Goal: Task Accomplishment & Management: Manage account settings

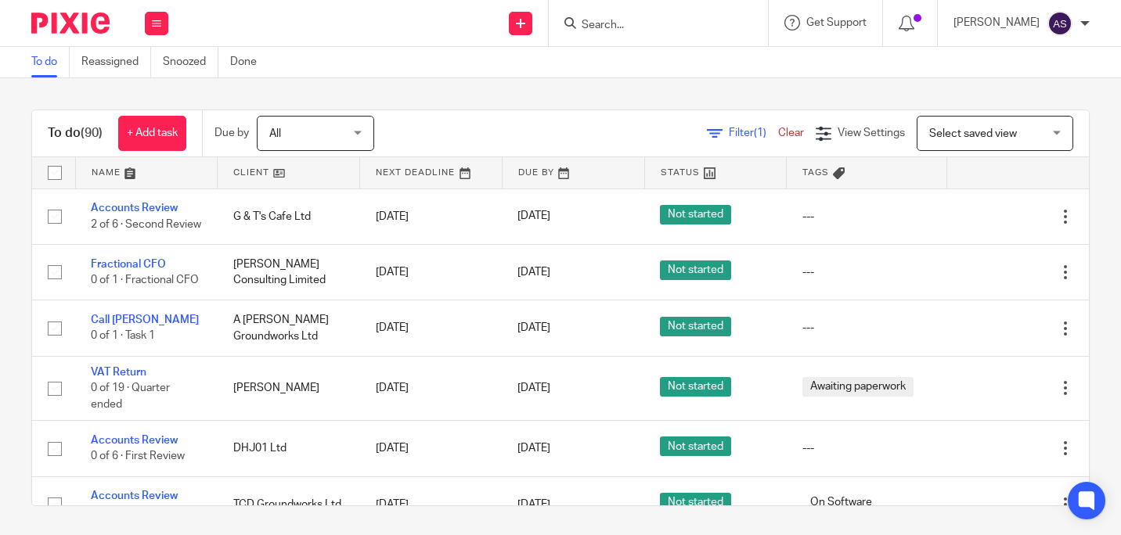
click at [630, 17] on form at bounding box center [663, 23] width 167 height 20
click at [622, 24] on input "Search" at bounding box center [650, 26] width 141 height 14
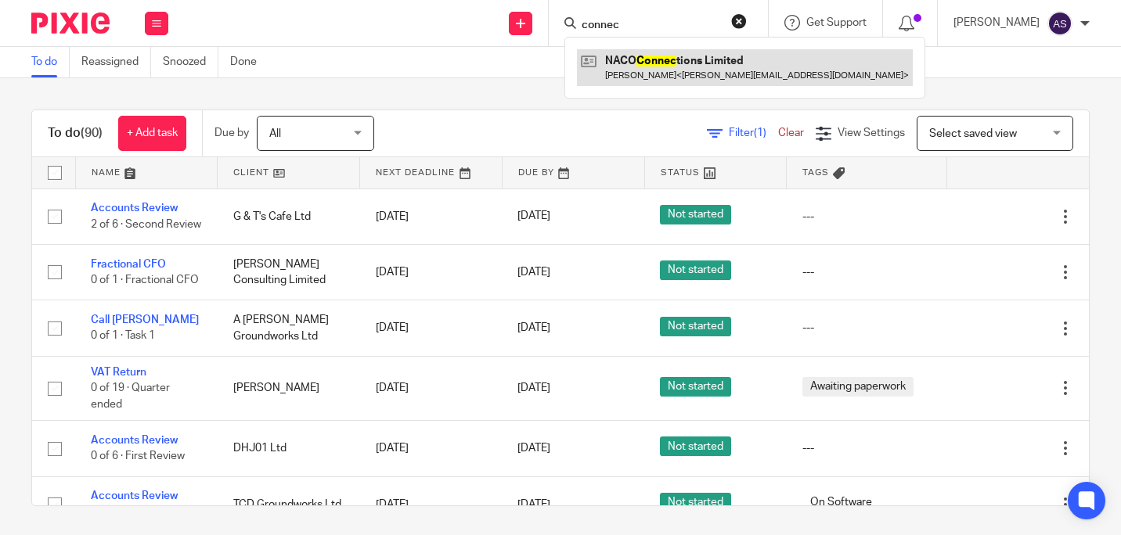
type input "connec"
click at [725, 49] on link at bounding box center [745, 67] width 336 height 36
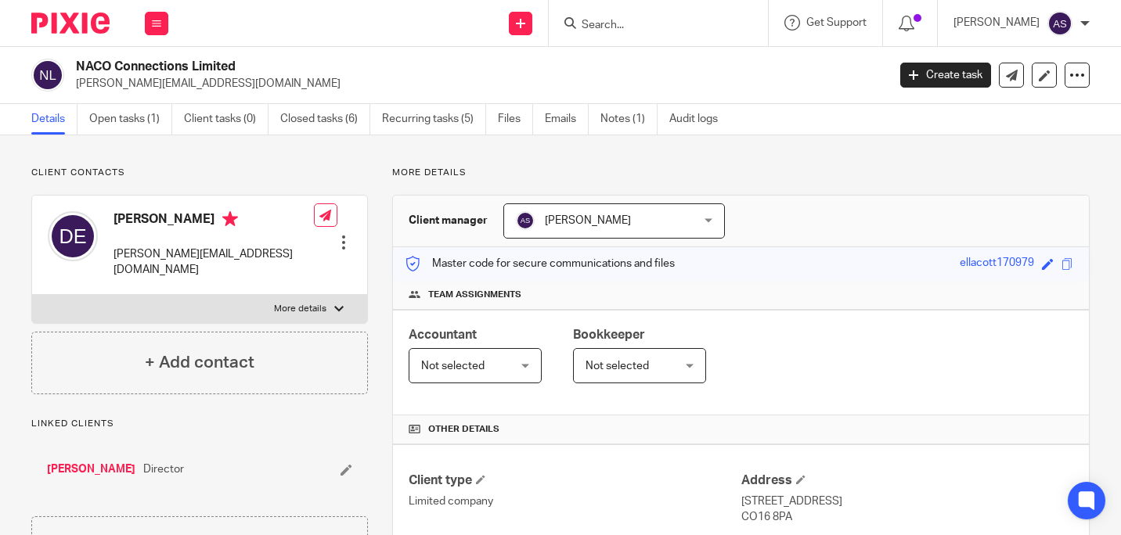
click at [135, 20] on div "Work Email Clients Team Reports Settings" at bounding box center [156, 23] width 55 height 46
click at [149, 20] on button at bounding box center [156, 23] width 23 height 23
click at [151, 24] on button at bounding box center [156, 23] width 23 height 23
click at [159, 73] on link "Work" at bounding box center [147, 72] width 25 height 11
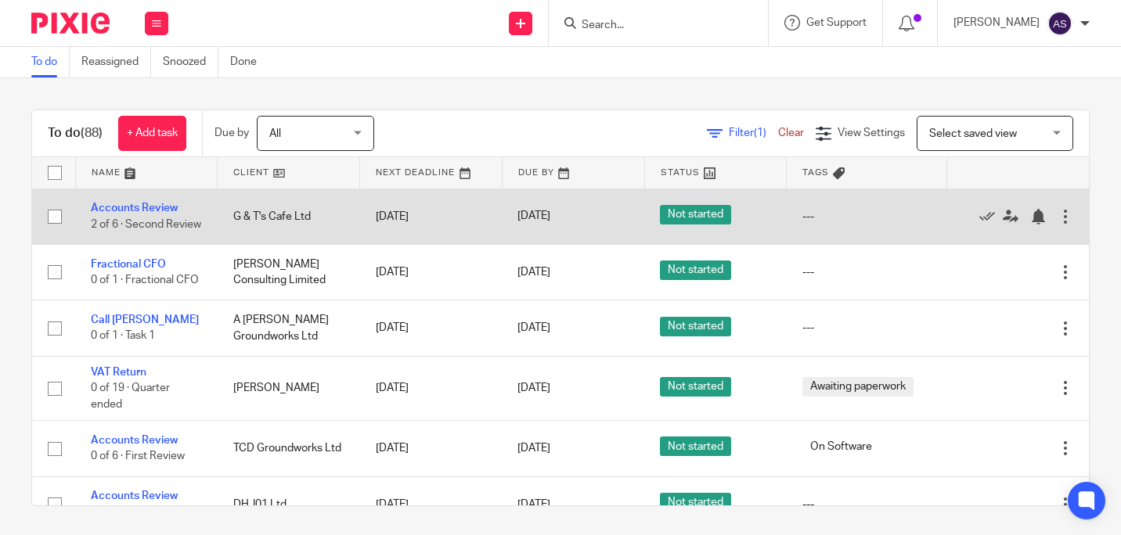
click at [146, 199] on td "Accounts Review 2 of 6 · Second Review" at bounding box center [146, 217] width 142 height 56
click at [146, 203] on link "Accounts Review" at bounding box center [134, 208] width 87 height 11
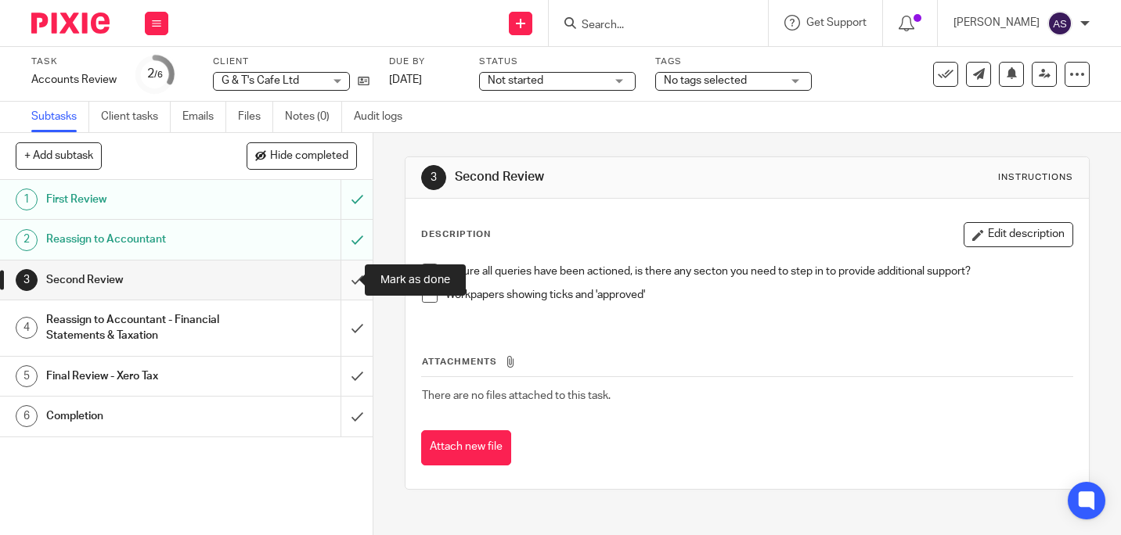
click at [342, 279] on input "submit" at bounding box center [186, 280] width 373 height 39
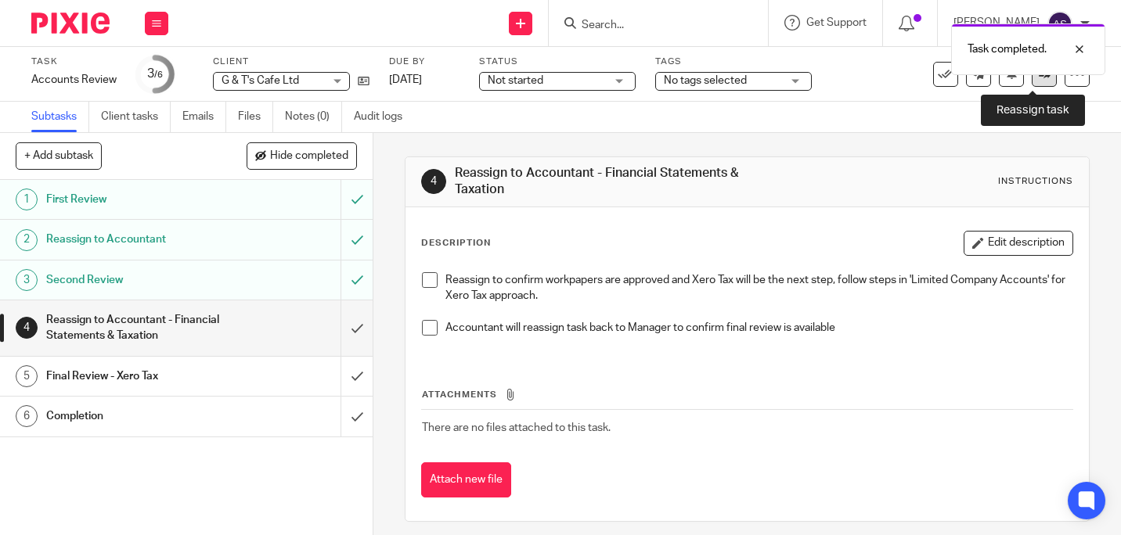
click at [1038, 79] on icon at bounding box center [1044, 74] width 12 height 12
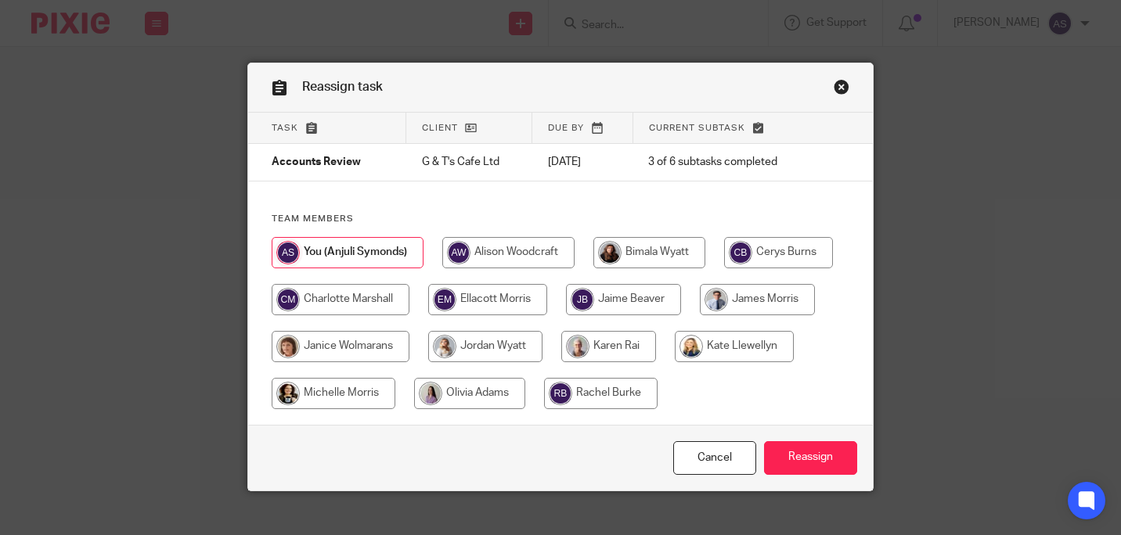
click at [684, 261] on input "radio" at bounding box center [649, 252] width 112 height 31
radio input "true"
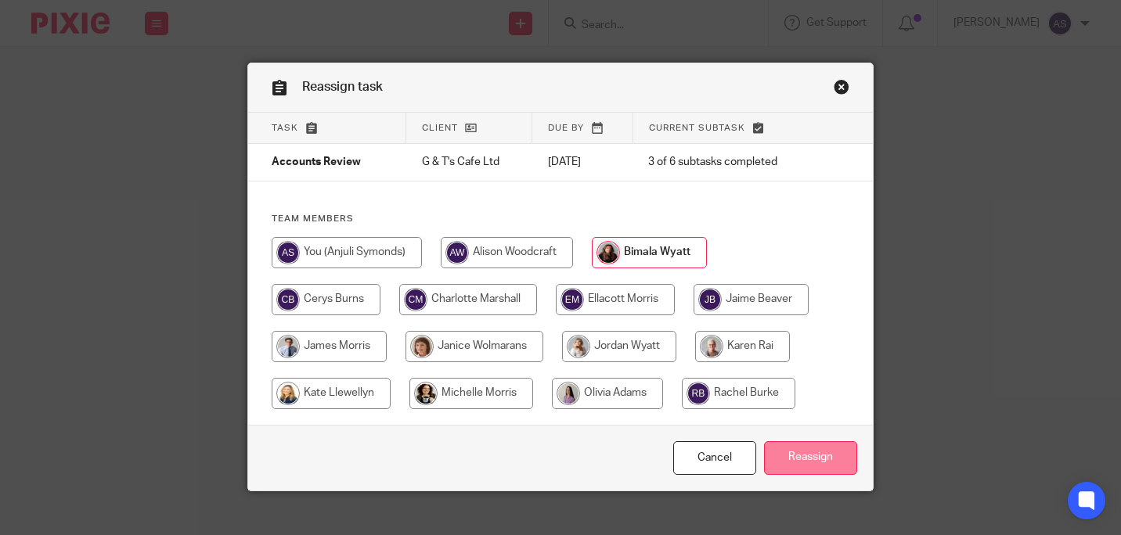
click at [798, 472] on input "Reassign" at bounding box center [810, 458] width 93 height 34
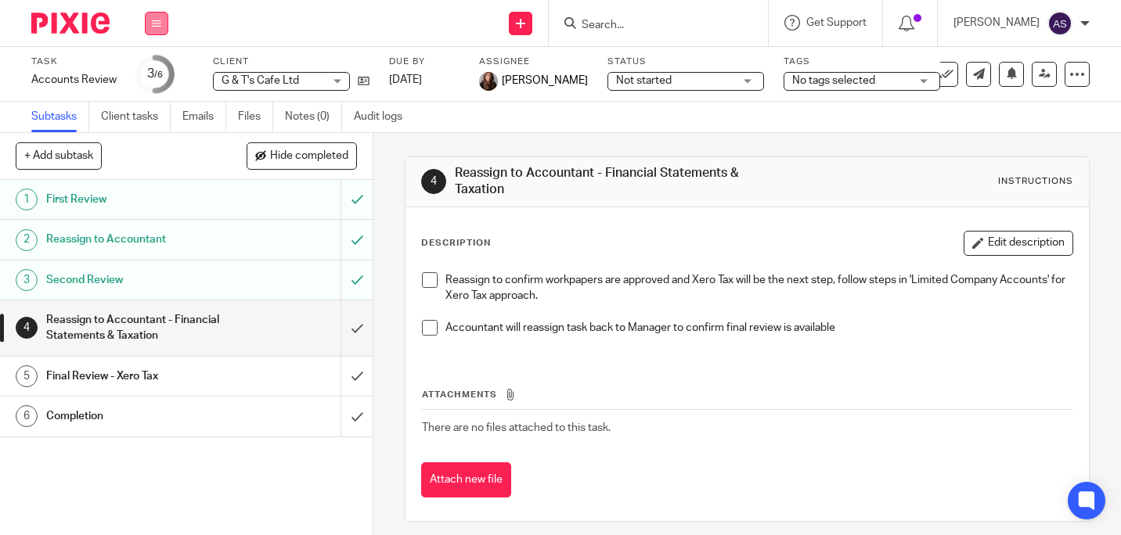
click at [168, 18] on div "Work Email Clients Team Reports Settings" at bounding box center [156, 23] width 55 height 46
click at [164, 29] on button at bounding box center [156, 23] width 23 height 23
click at [164, 31] on button at bounding box center [156, 23] width 23 height 23
click at [162, 67] on li "Work" at bounding box center [155, 73] width 41 height 23
click at [152, 63] on li "Work" at bounding box center [155, 73] width 41 height 23
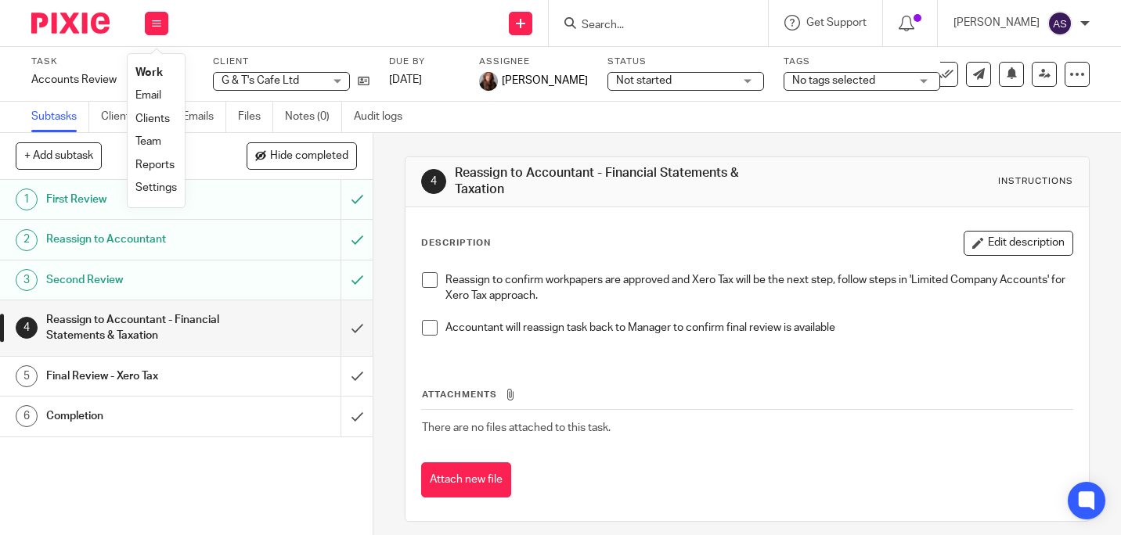
click at [153, 74] on link "Work" at bounding box center [148, 72] width 27 height 11
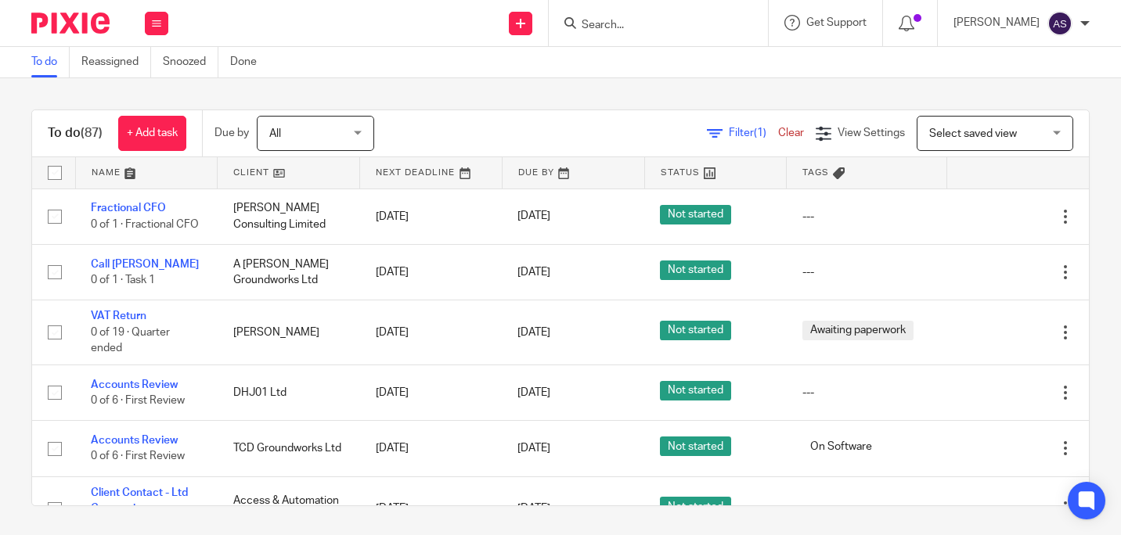
drag, startPoint x: 660, startPoint y: 35, endPoint x: 649, endPoint y: 23, distance: 16.1
click at [659, 34] on div at bounding box center [658, 23] width 219 height 46
click at [649, 23] on input "Search" at bounding box center [650, 26] width 141 height 14
type input "[PERSON_NAME]"
click button "submit" at bounding box center [0, 0] width 0 height 0
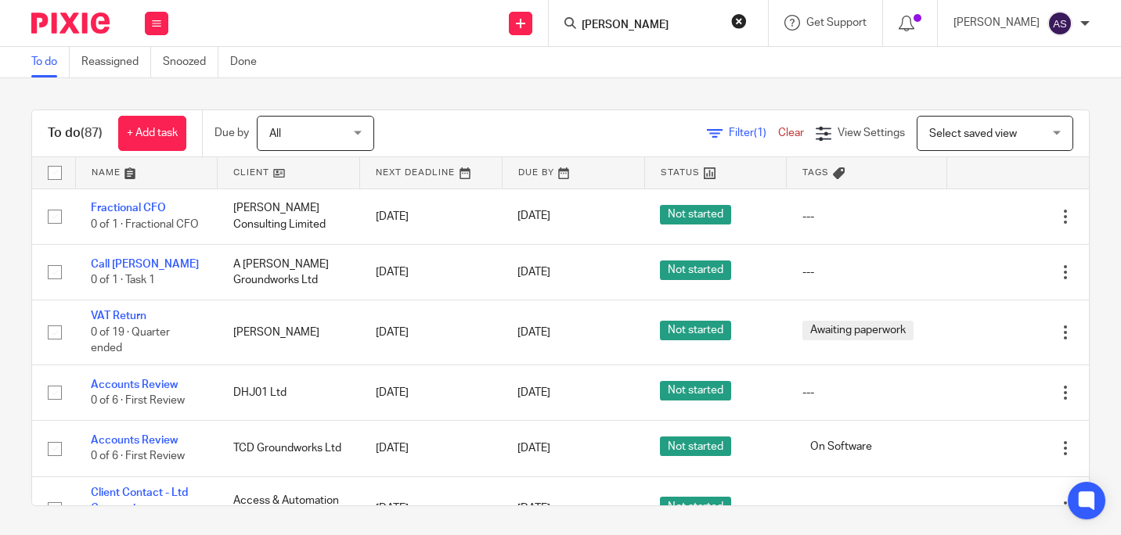
click at [669, 27] on input "[PERSON_NAME]" at bounding box center [650, 26] width 141 height 14
click button "submit" at bounding box center [0, 0] width 0 height 0
click at [670, 28] on input "[PERSON_NAME]" at bounding box center [650, 26] width 141 height 14
click at [577, 14] on div "[PERSON_NAME]" at bounding box center [655, 23] width 182 height 20
click at [576, 17] on icon at bounding box center [570, 23] width 12 height 12
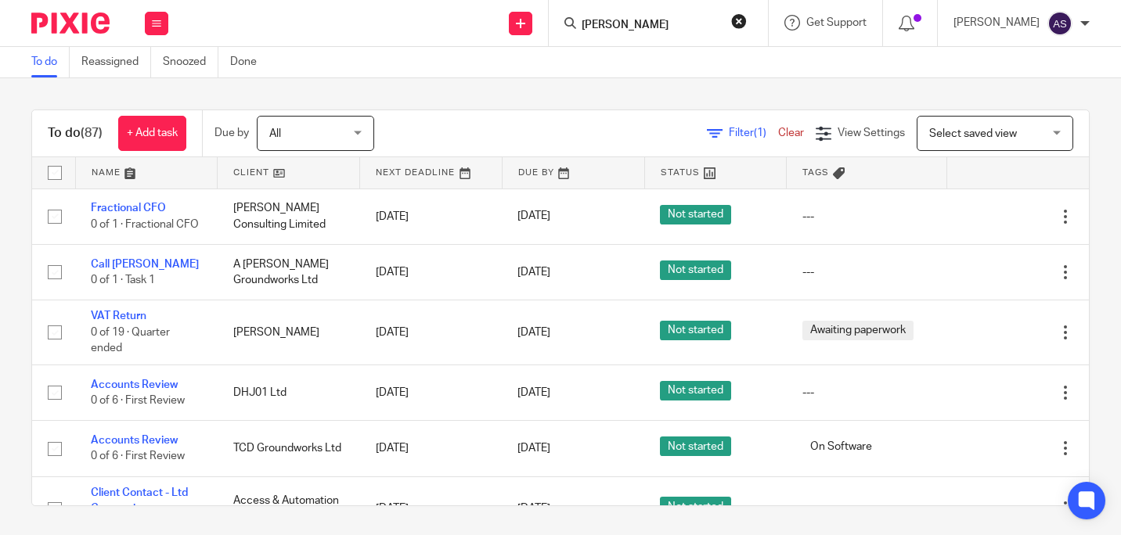
click at [576, 17] on icon at bounding box center [570, 23] width 12 height 12
click at [675, 23] on input "[PERSON_NAME]" at bounding box center [650, 26] width 141 height 14
